Goal: Task Accomplishment & Management: Manage account settings

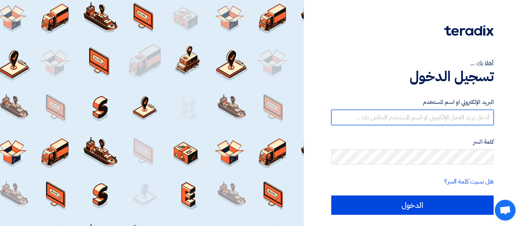
type input "[EMAIL_ADDRESS][DOMAIN_NAME]"
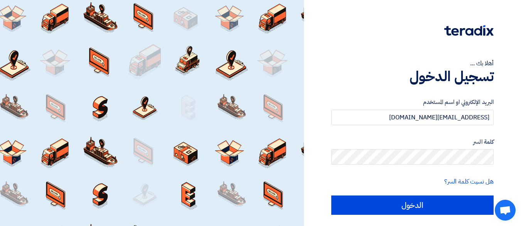
click at [392, 216] on div "البريد الإلكتروني او اسم المستخدم [EMAIL_ADDRESS][DOMAIN_NAME] كلمة السر هل نسي…" at bounding box center [413, 156] width 162 height 139
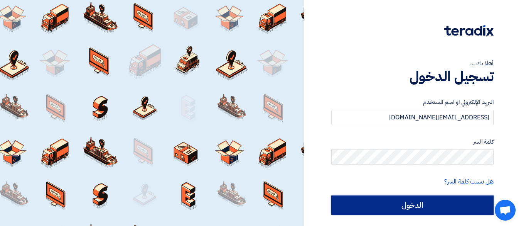
click at [391, 206] on input "الدخول" at bounding box center [413, 204] width 162 height 19
